Goal: Information Seeking & Learning: Learn about a topic

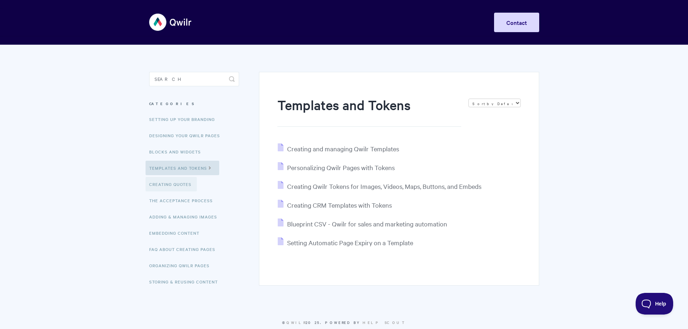
click at [174, 187] on link "Creating Quotes" at bounding box center [170, 184] width 51 height 14
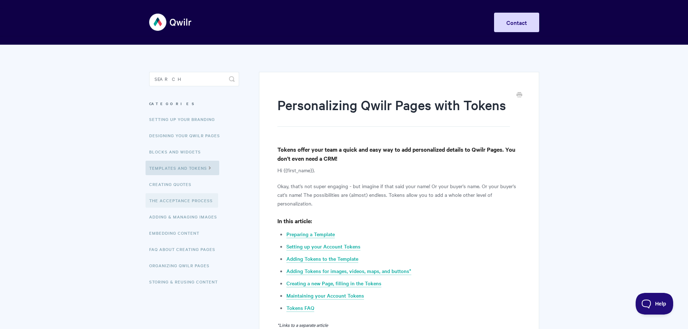
click at [196, 199] on link "The Acceptance Process" at bounding box center [181, 200] width 73 height 14
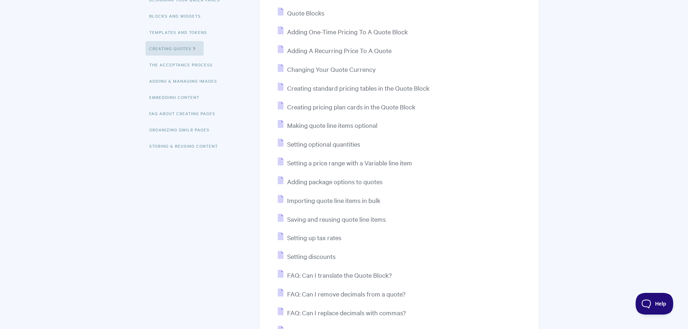
scroll to position [72, 0]
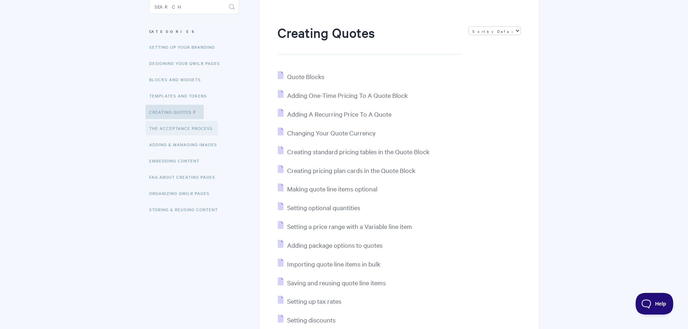
click at [181, 130] on link "The Acceptance Process" at bounding box center [181, 128] width 73 height 14
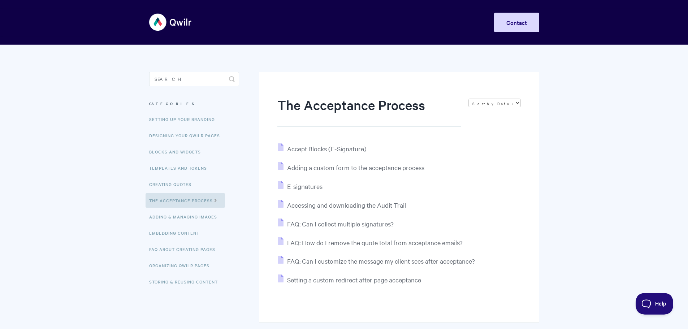
scroll to position [36, 0]
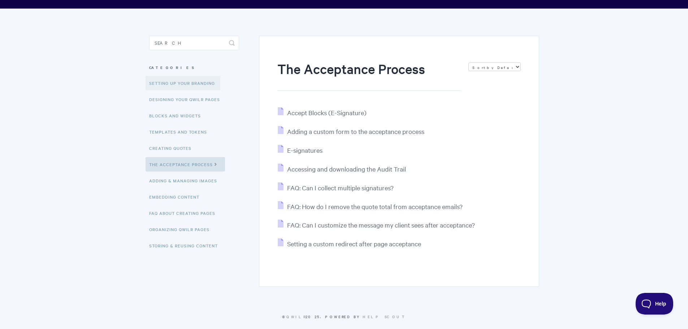
click at [177, 87] on link "Setting up your Branding" at bounding box center [182, 83] width 75 height 14
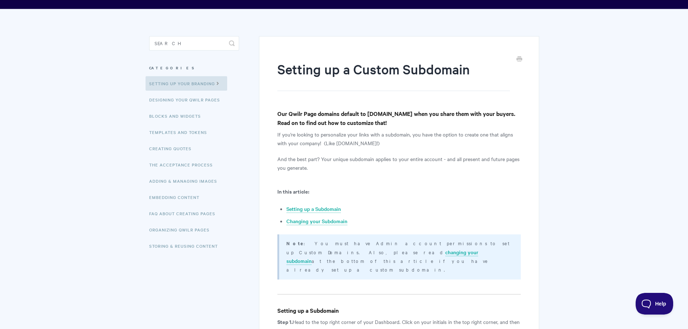
scroll to position [36, 0]
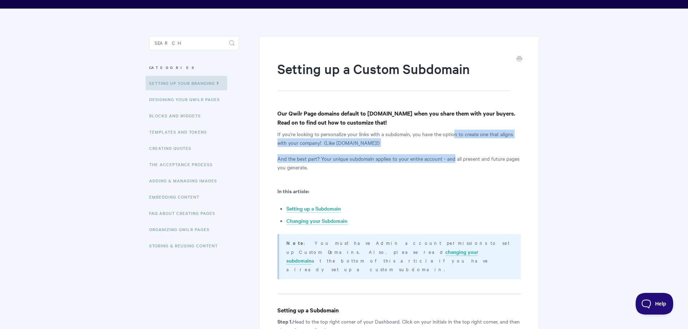
drag, startPoint x: 453, startPoint y: 133, endPoint x: 453, endPoint y: 162, distance: 29.2
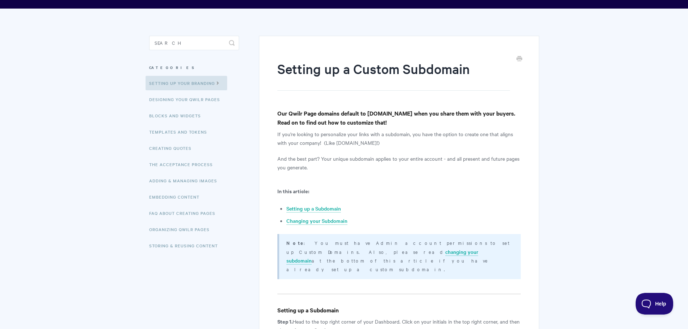
click at [452, 170] on p "And the best part? Your unique subdomain applies to your entire account - and a…" at bounding box center [398, 162] width 243 height 17
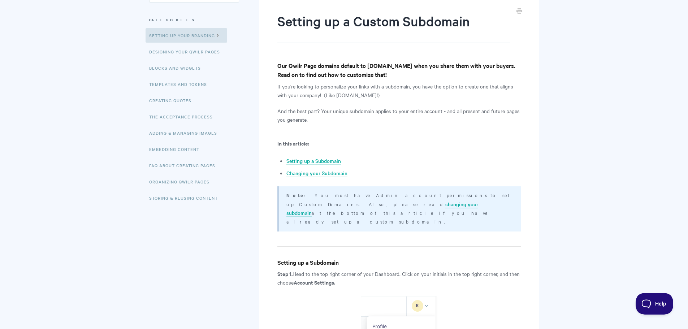
scroll to position [72, 0]
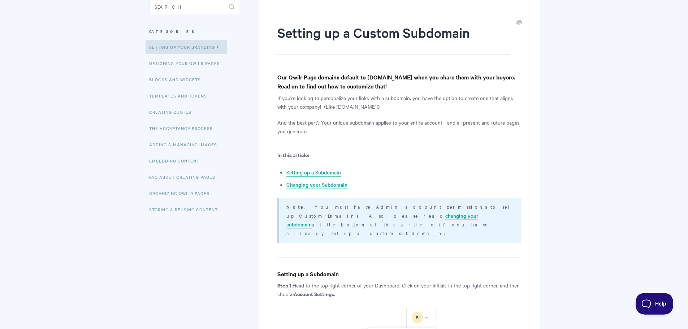
click at [324, 173] on link "Setting up a Subdomain" at bounding box center [313, 173] width 55 height 8
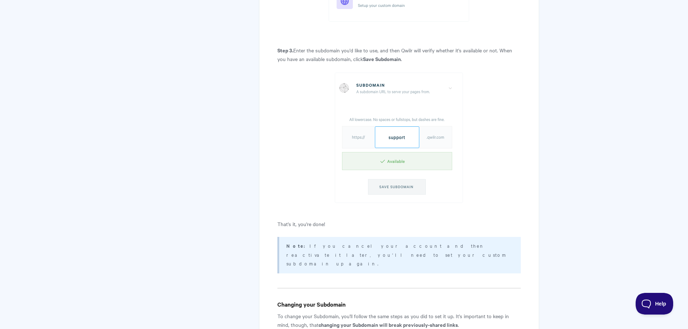
scroll to position [819, 0]
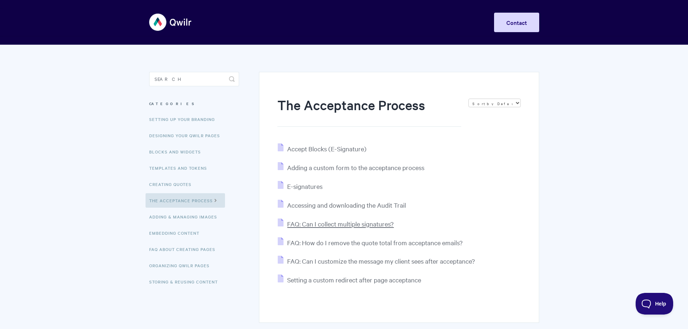
click at [334, 225] on span "FAQ: Can I collect multiple signatures?" at bounding box center [340, 223] width 106 height 8
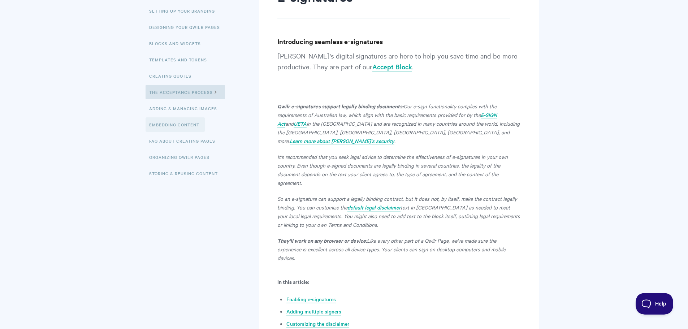
scroll to position [144, 0]
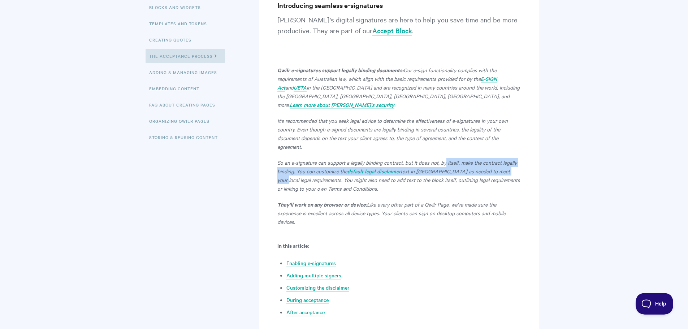
drag, startPoint x: 466, startPoint y: 152, endPoint x: 523, endPoint y: 161, distance: 58.1
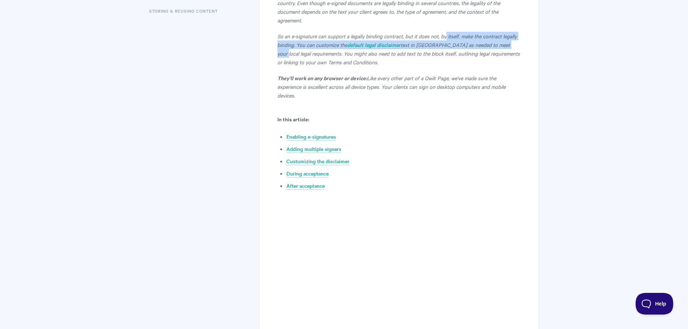
scroll to position [72, 0]
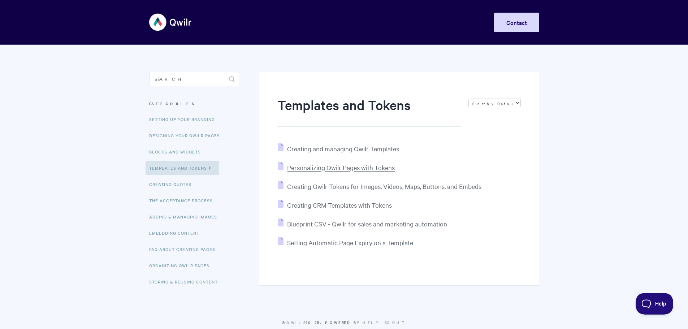
click at [343, 170] on span "Personalizing Qwilr Pages with Tokens" at bounding box center [341, 167] width 108 height 8
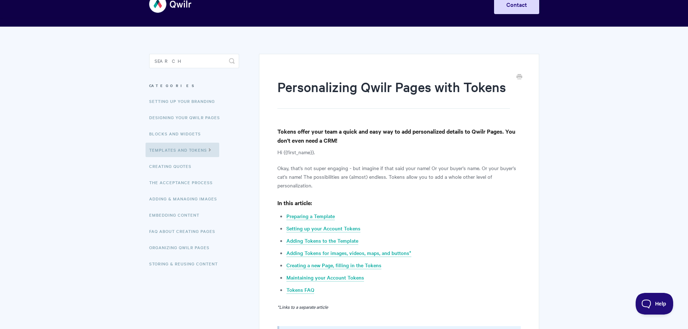
scroll to position [36, 0]
